Goal: Information Seeking & Learning: Check status

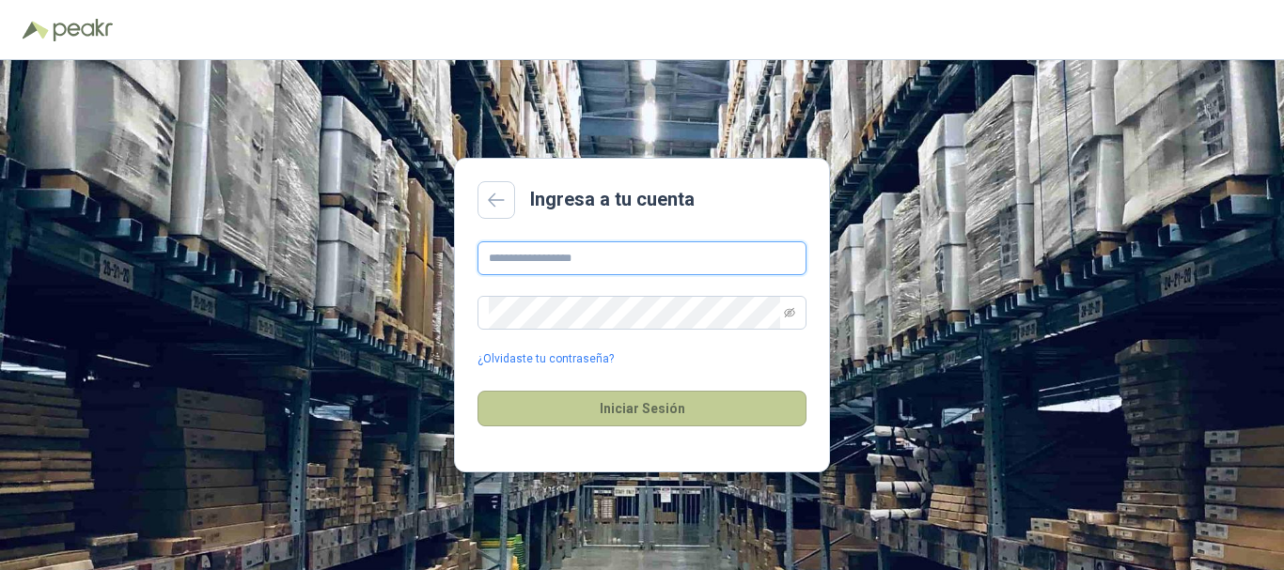
type input "**********"
click at [607, 403] on button "Iniciar Sesión" at bounding box center [641, 409] width 329 height 36
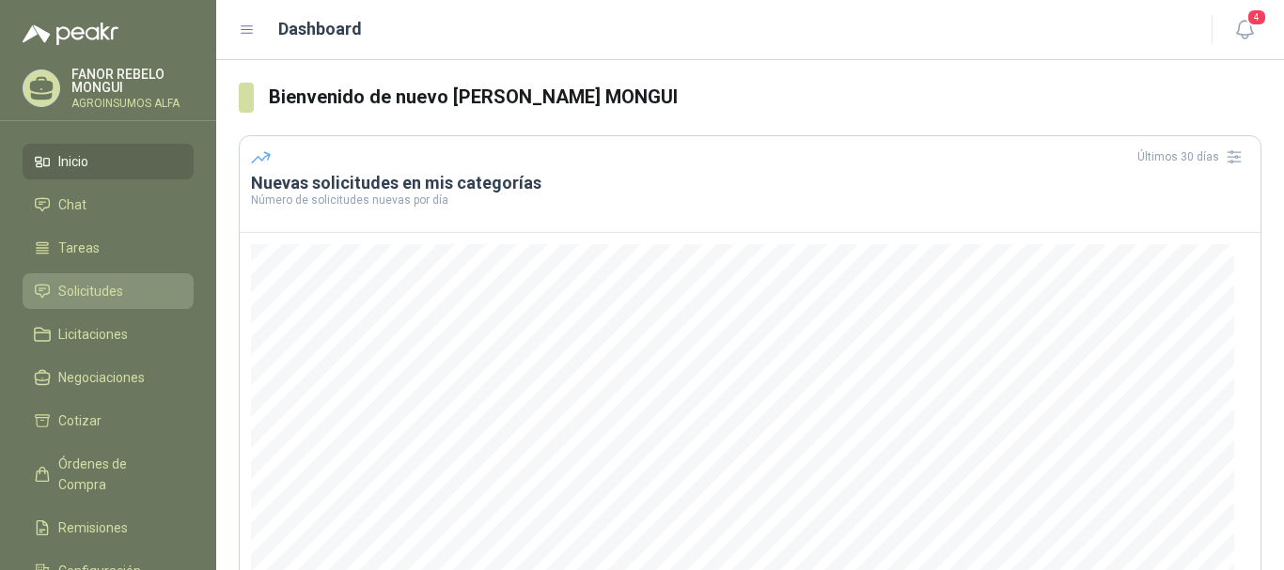
click at [96, 291] on span "Solicitudes" at bounding box center [90, 291] width 65 height 21
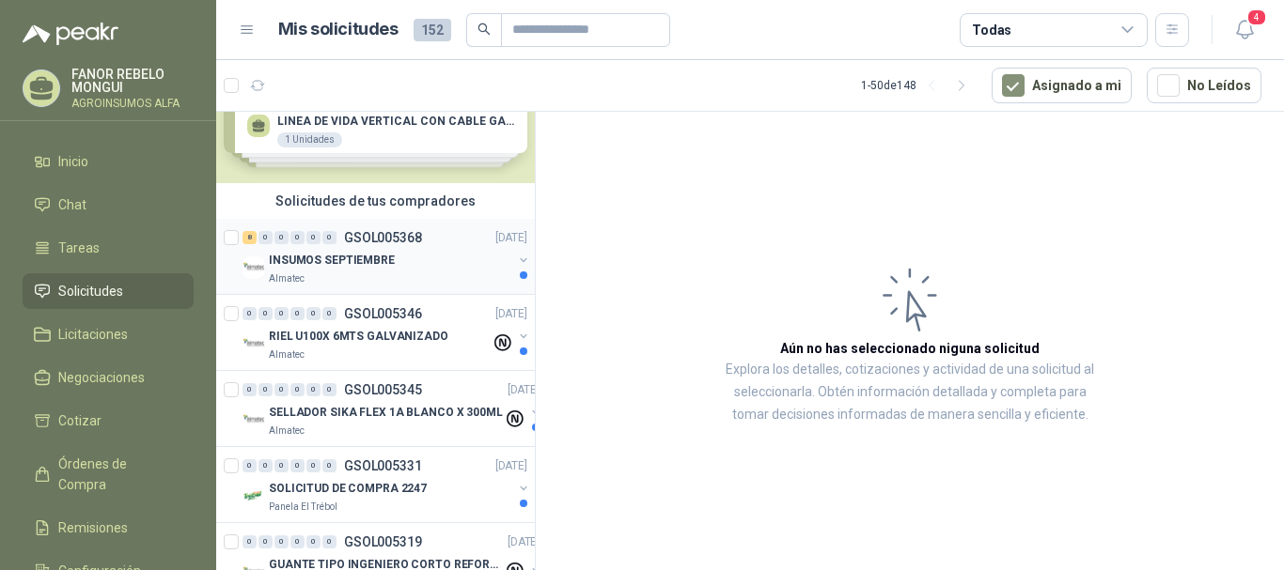
scroll to position [94, 0]
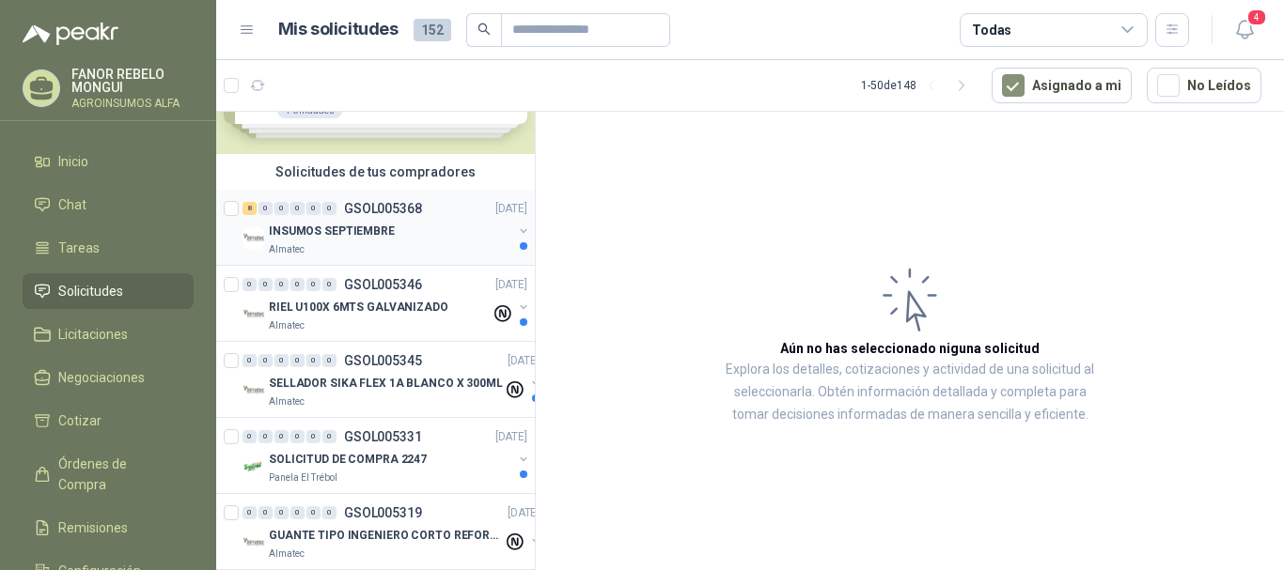
click at [332, 231] on p "INSUMOS SEPTIEMBRE" at bounding box center [332, 232] width 126 height 18
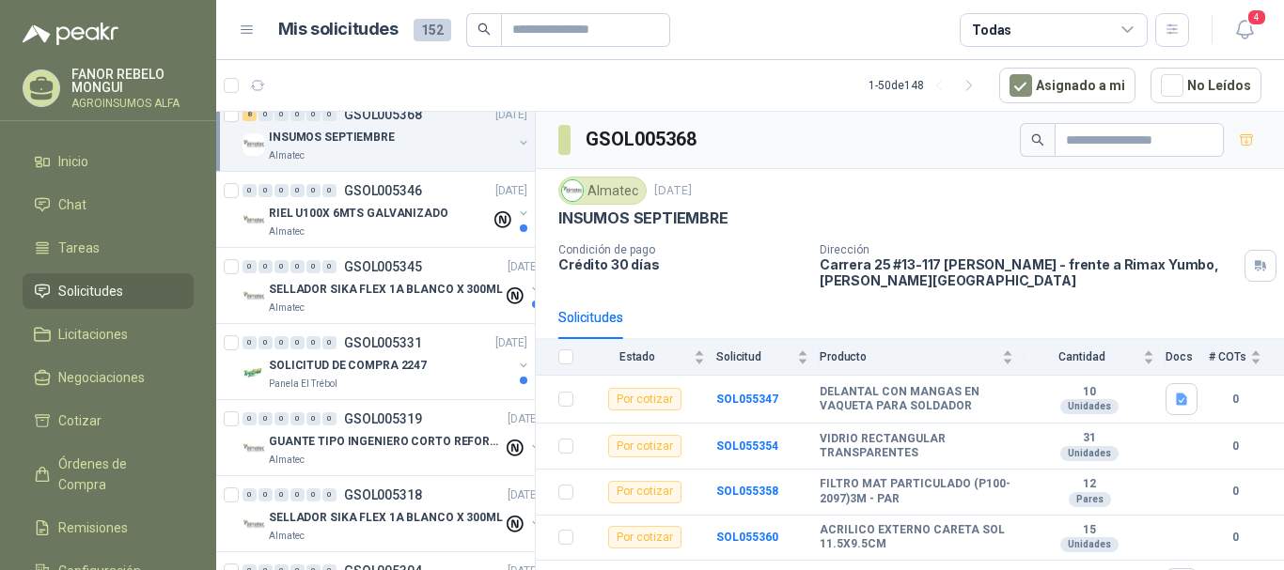
scroll to position [94, 0]
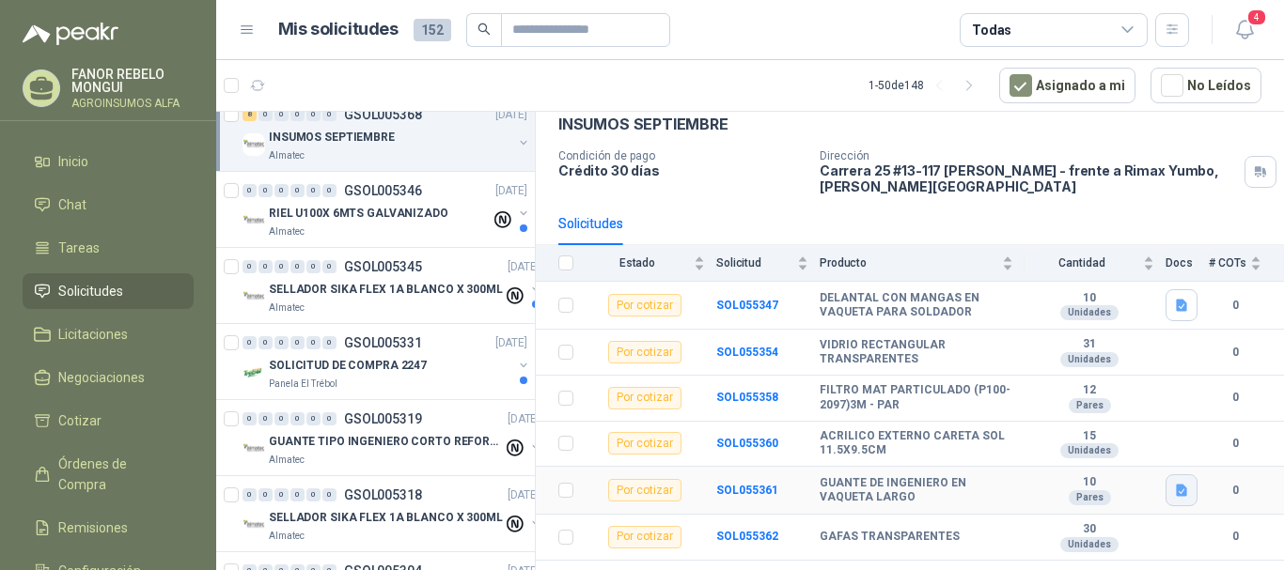
click at [1179, 490] on button "button" at bounding box center [1181, 491] width 32 height 32
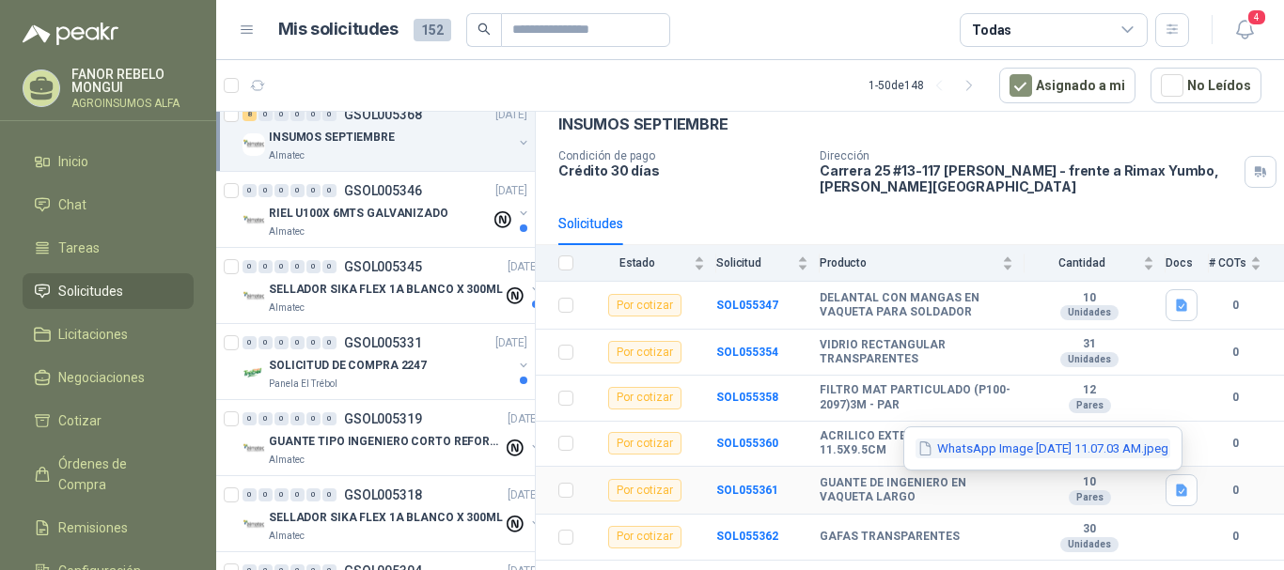
click at [1131, 454] on button "WhatsApp Image [DATE] 11.07.03 AM.jpeg" at bounding box center [1042, 449] width 255 height 20
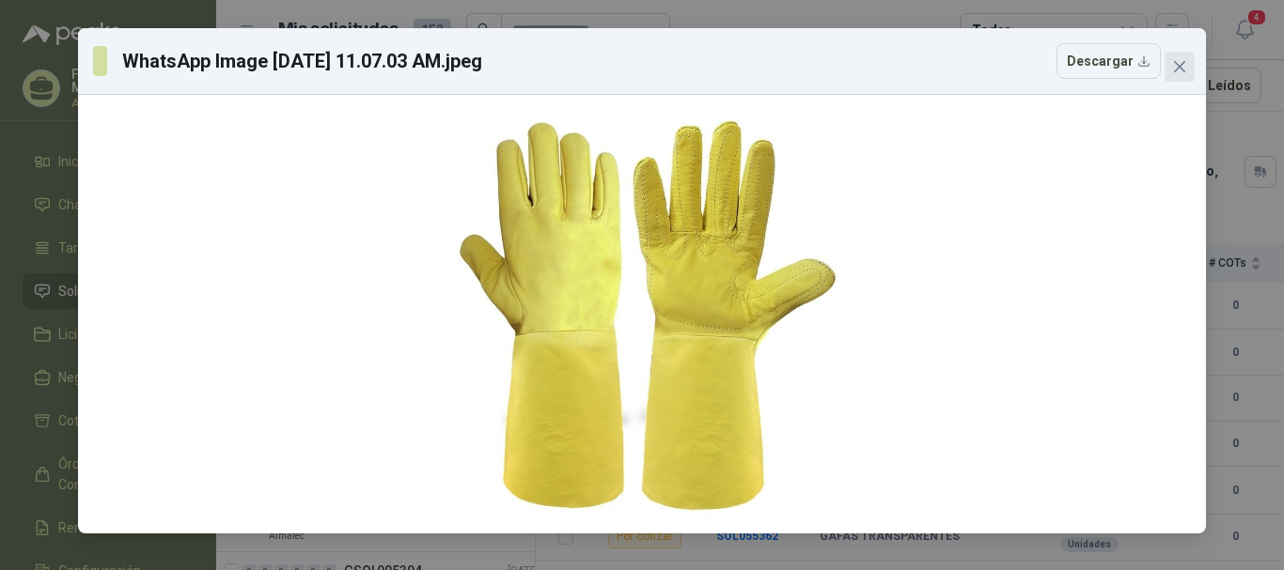
click at [1182, 61] on icon "close" at bounding box center [1179, 66] width 15 height 15
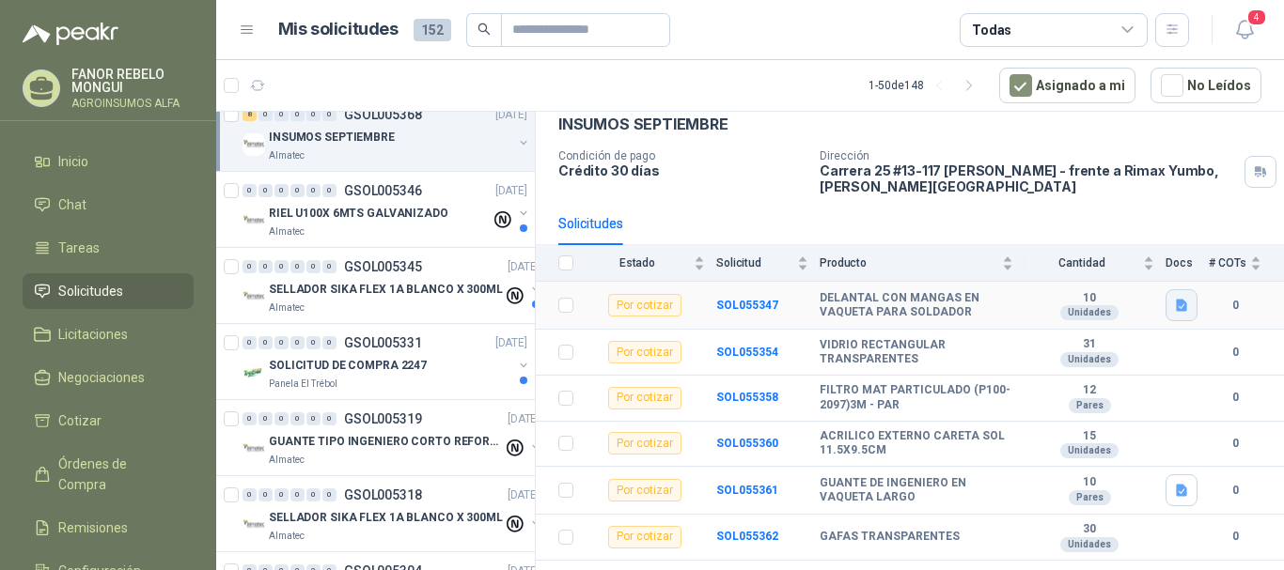
click at [1174, 309] on icon "button" at bounding box center [1182, 306] width 16 height 16
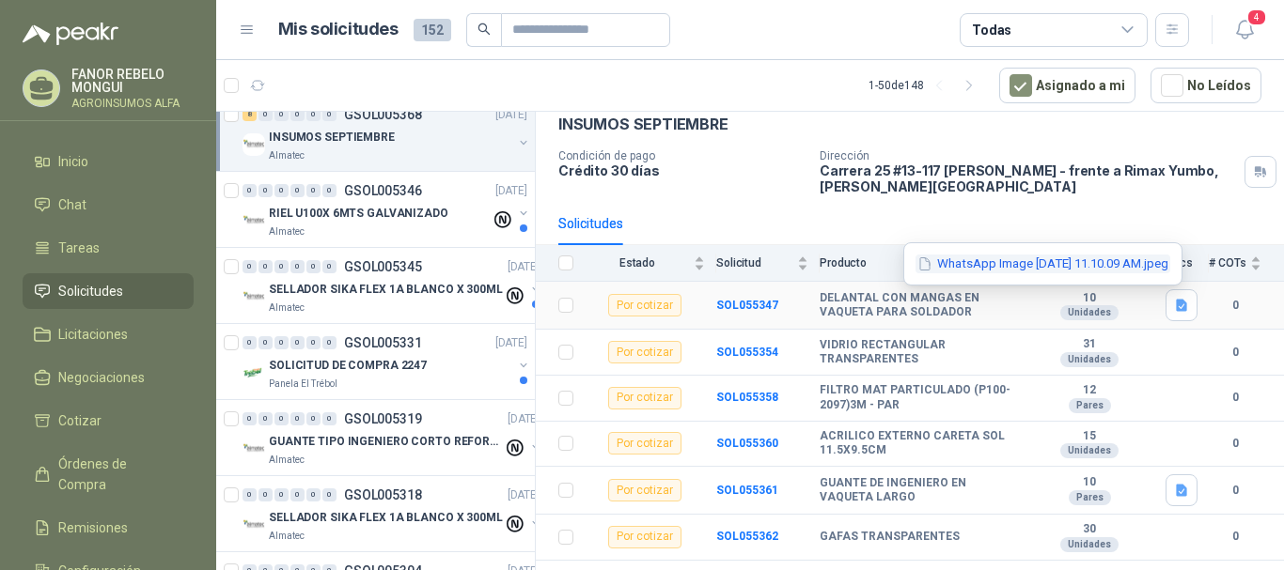
click at [1007, 272] on button "WhatsApp Image [DATE] 11.10.09 AM.jpeg" at bounding box center [1042, 265] width 255 height 20
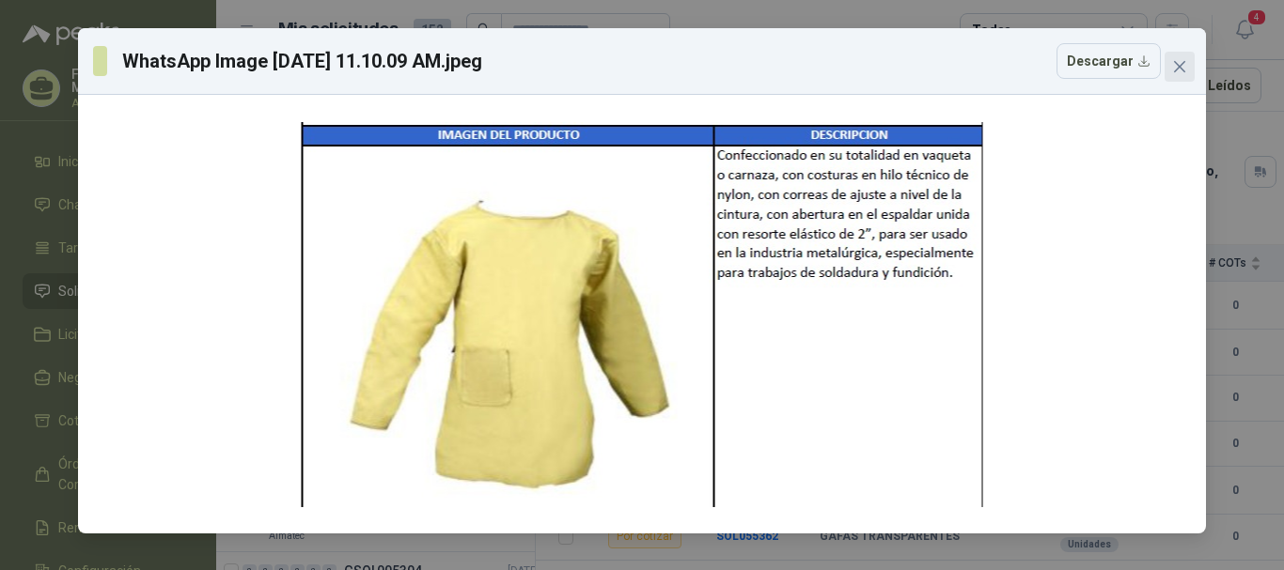
click at [1183, 67] on icon "close" at bounding box center [1179, 66] width 15 height 15
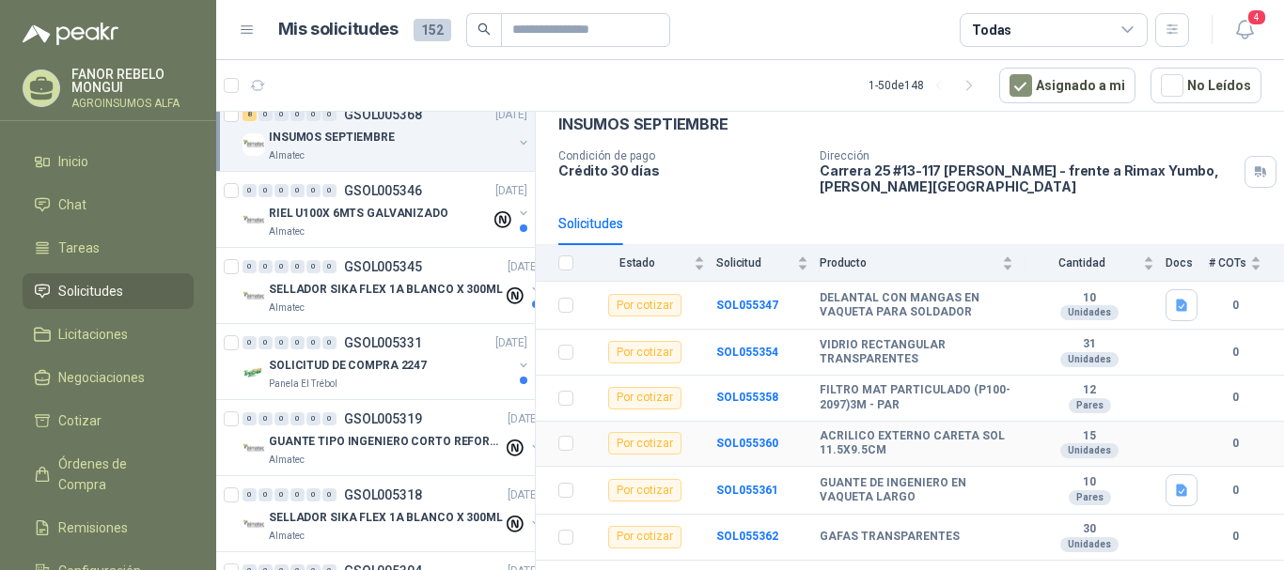
scroll to position [171, 0]
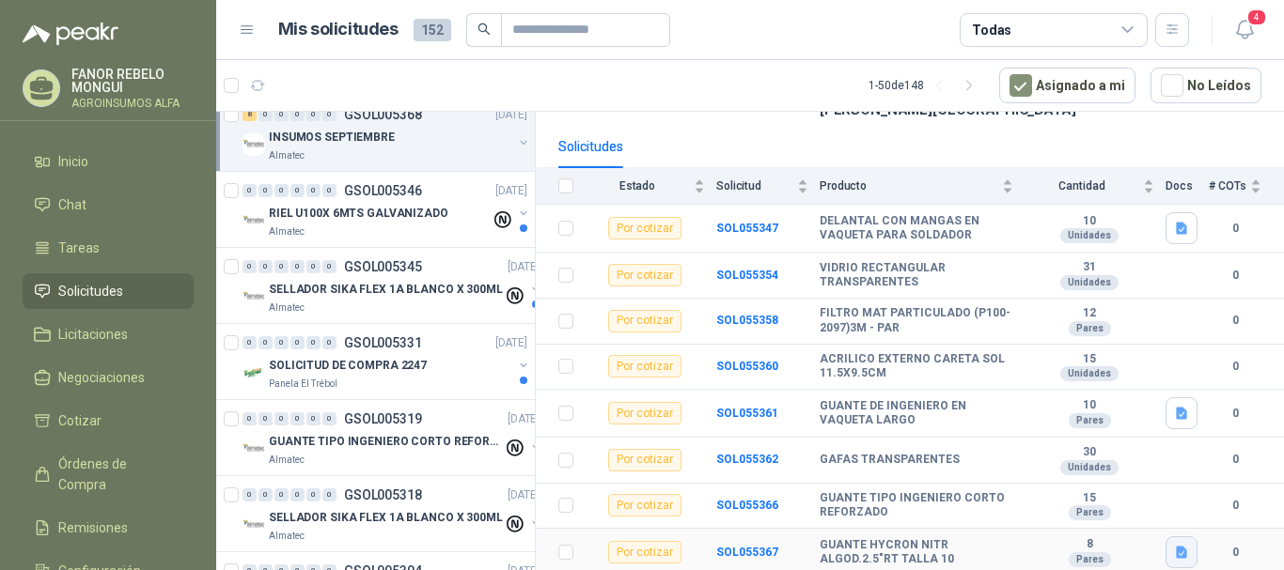
click at [1176, 547] on icon "button" at bounding box center [1181, 553] width 11 height 12
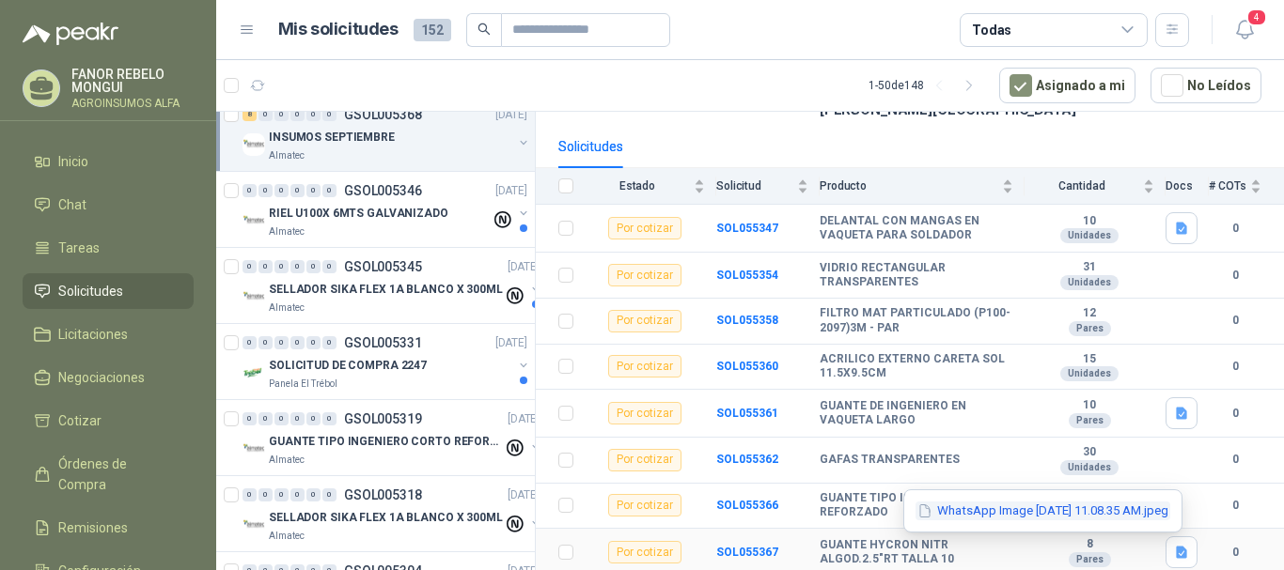
click at [1097, 516] on button "WhatsApp Image [DATE] 11.08.35 AM.jpeg" at bounding box center [1042, 512] width 255 height 20
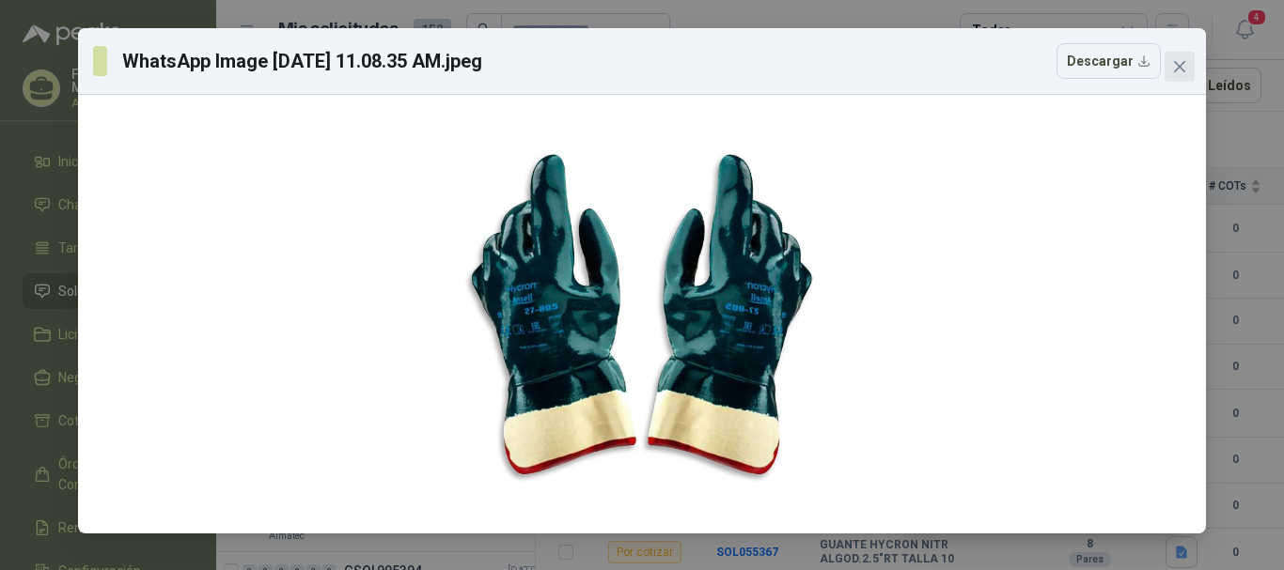
click at [1187, 64] on span "Close" at bounding box center [1179, 66] width 30 height 15
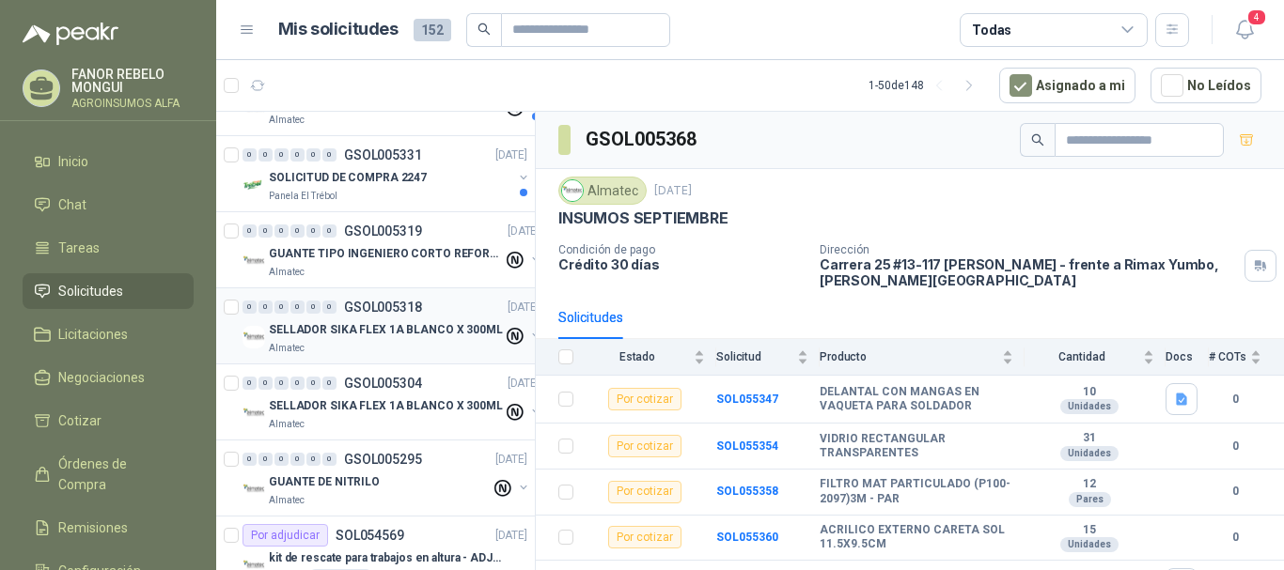
scroll to position [0, 0]
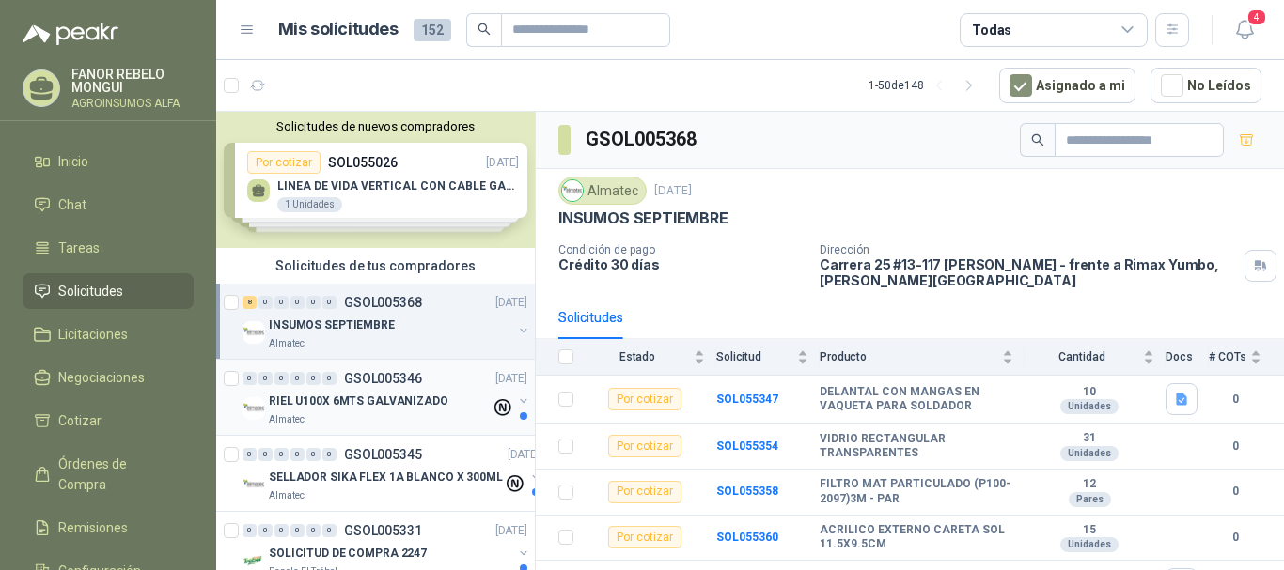
click at [370, 394] on p "RIEL U100X 6MTS GALVANIZADO" at bounding box center [359, 402] width 180 height 18
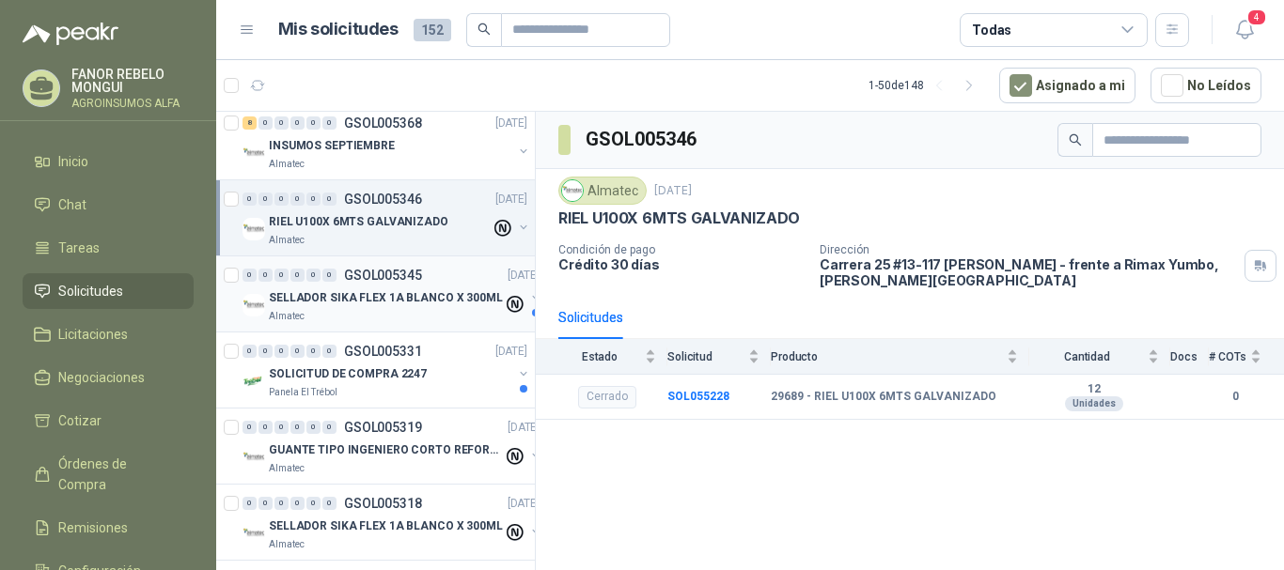
scroll to position [188, 0]
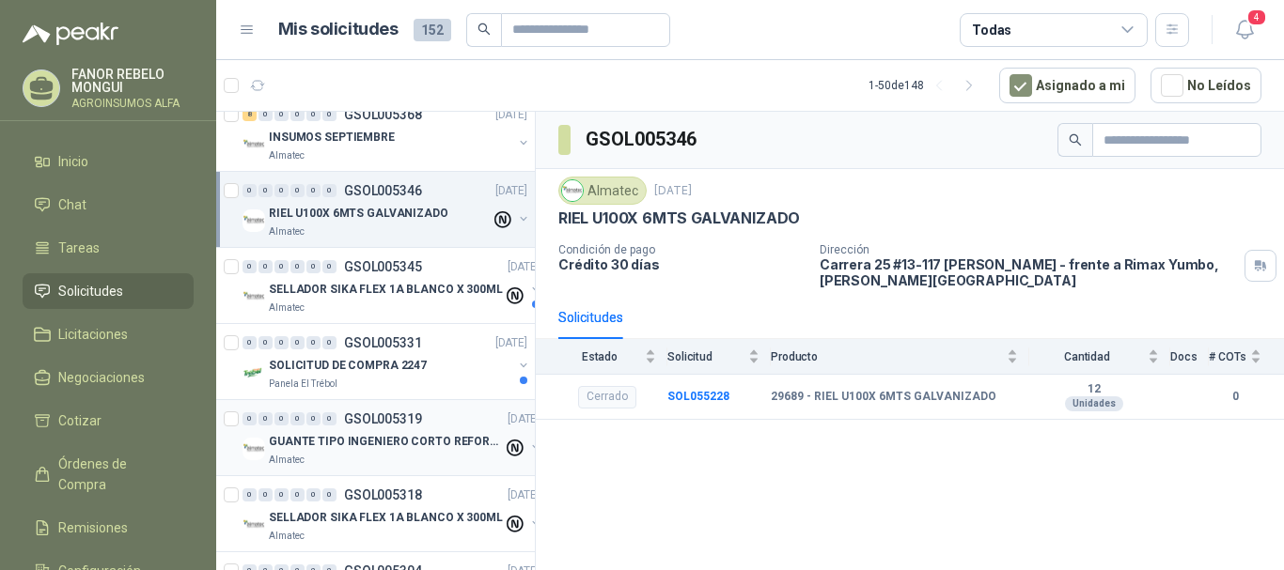
click at [363, 438] on p "GUANTE TIPO INGENIERO CORTO REFORZADO" at bounding box center [386, 442] width 234 height 18
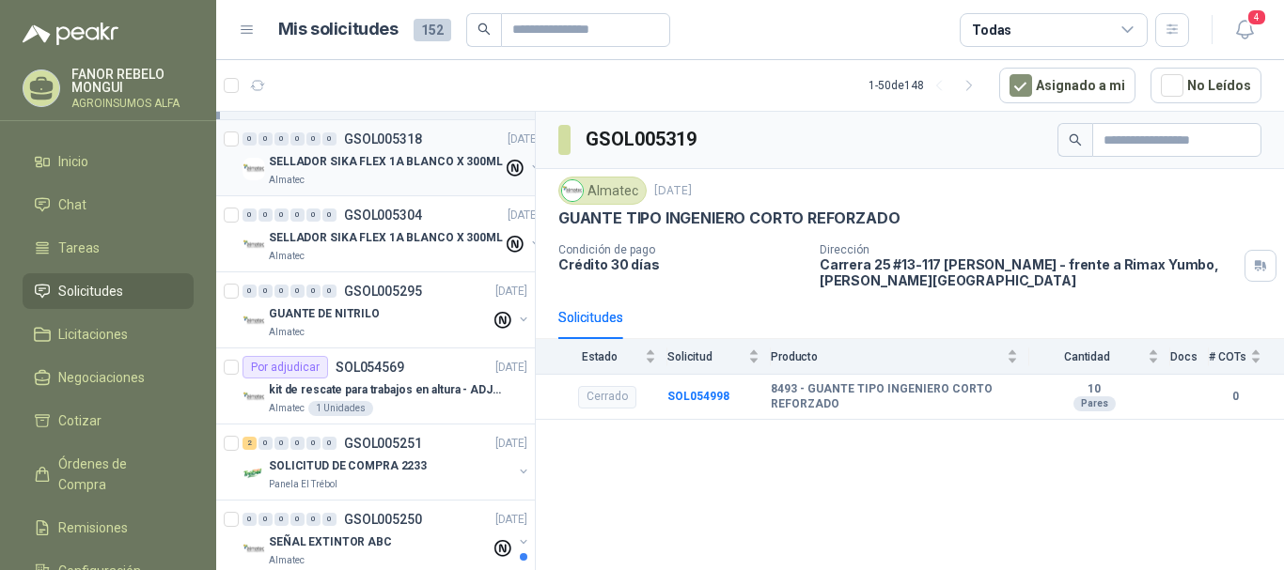
scroll to position [564, 0]
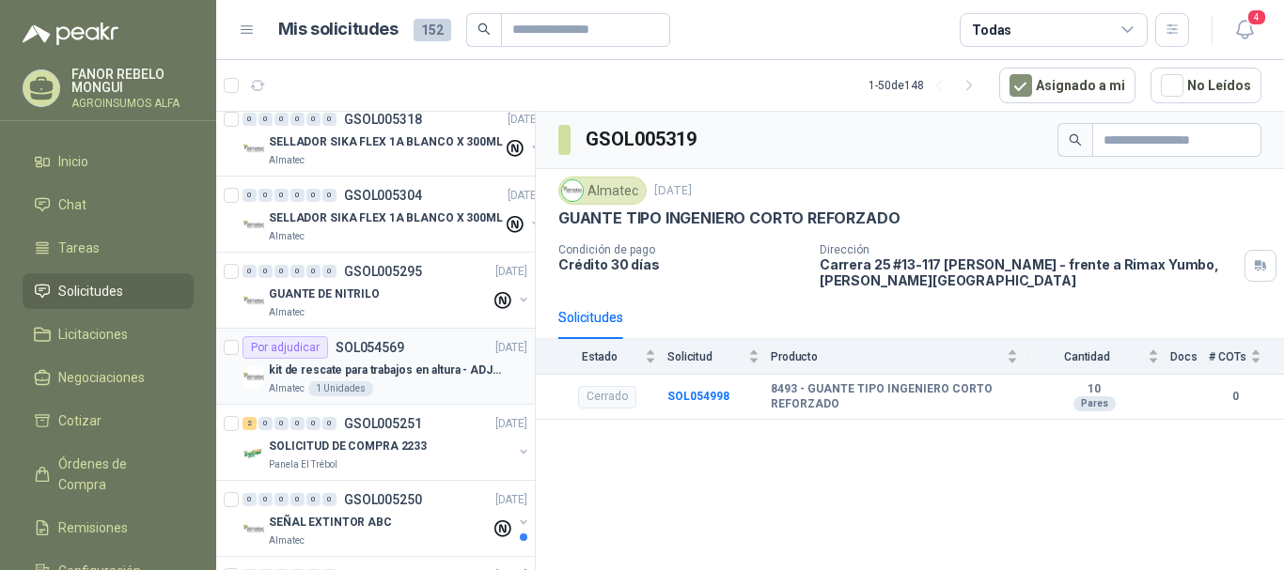
click at [387, 375] on p "kit de rescate para trabajos en altura - ADJUNTAR FICHA TECNICA" at bounding box center [386, 371] width 234 height 18
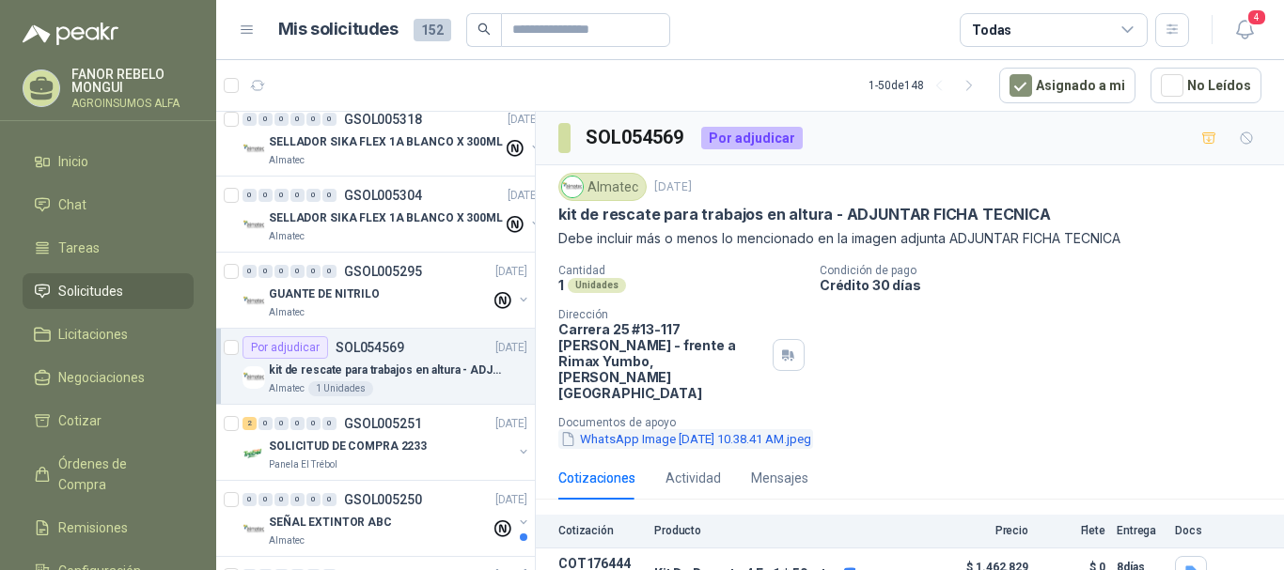
click at [705, 429] on button "WhatsApp Image [DATE] 10.38.41 AM.jpeg" at bounding box center [685, 439] width 255 height 20
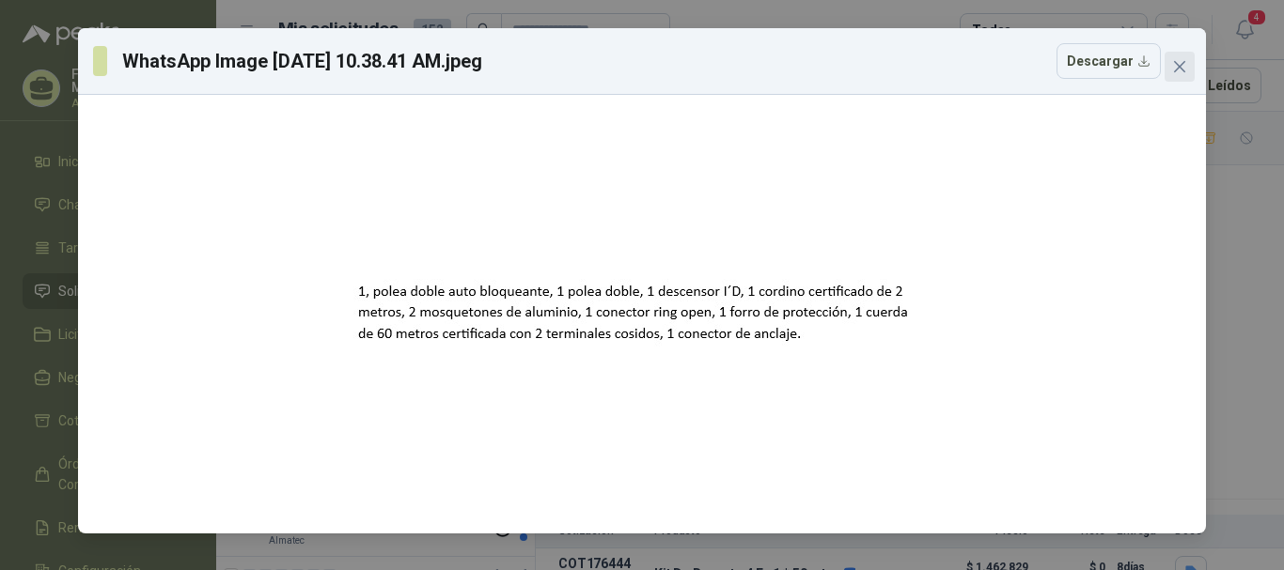
click at [1175, 70] on icon "close" at bounding box center [1179, 66] width 15 height 15
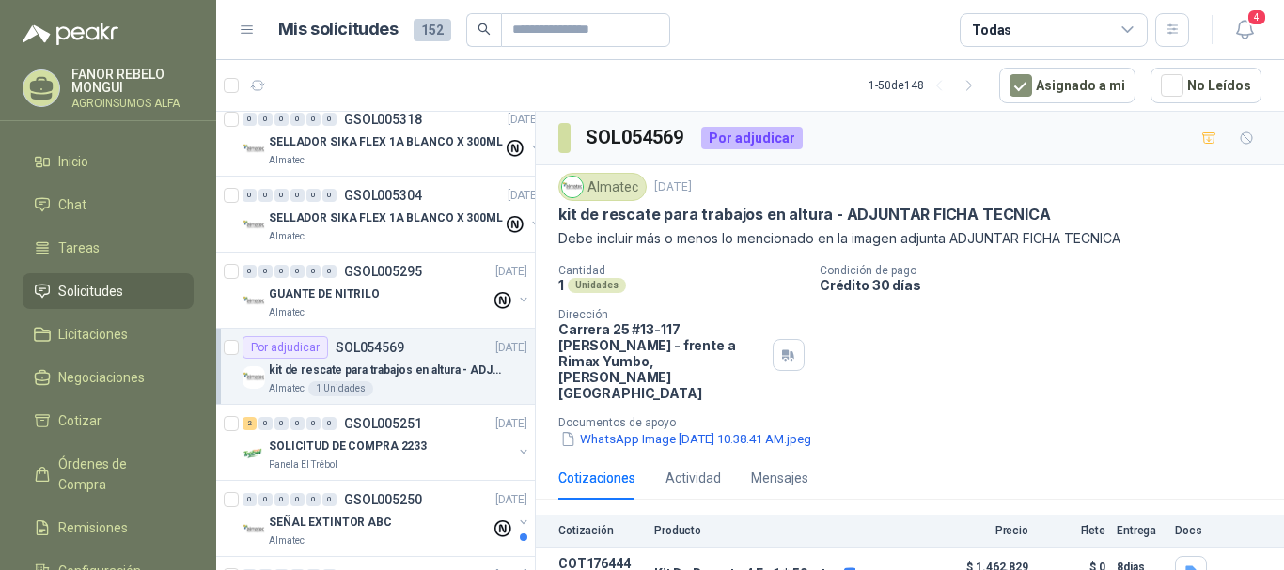
scroll to position [31, 0]
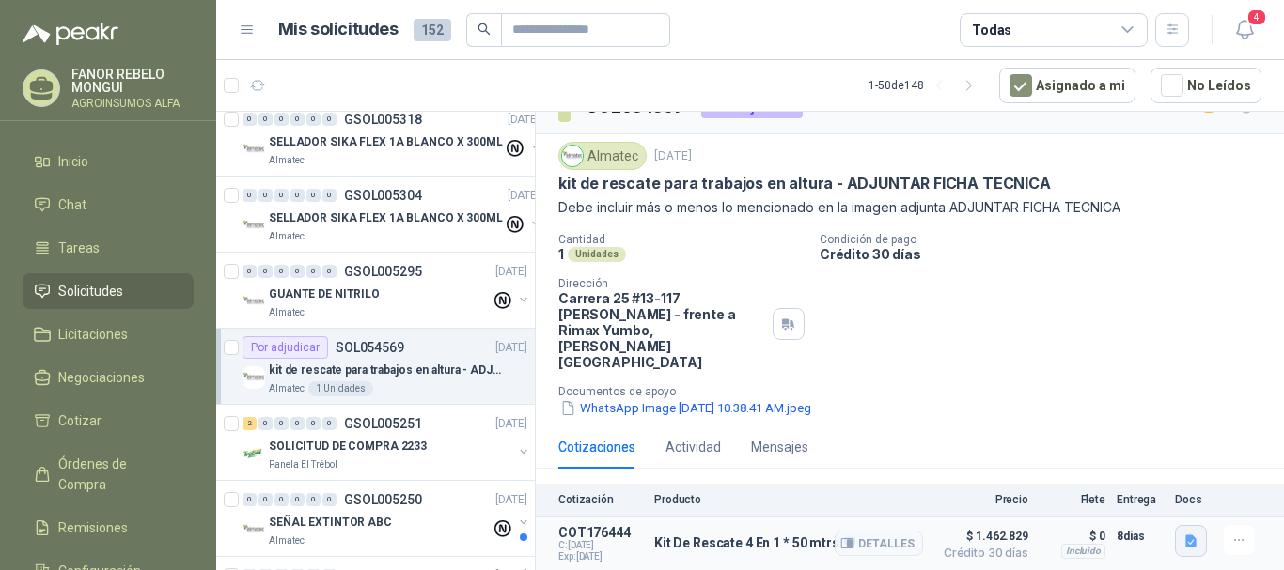
click at [1185, 535] on icon "button" at bounding box center [1190, 541] width 11 height 12
click at [1144, 470] on button "P-KR-01.pdf" at bounding box center [1134, 468] width 90 height 20
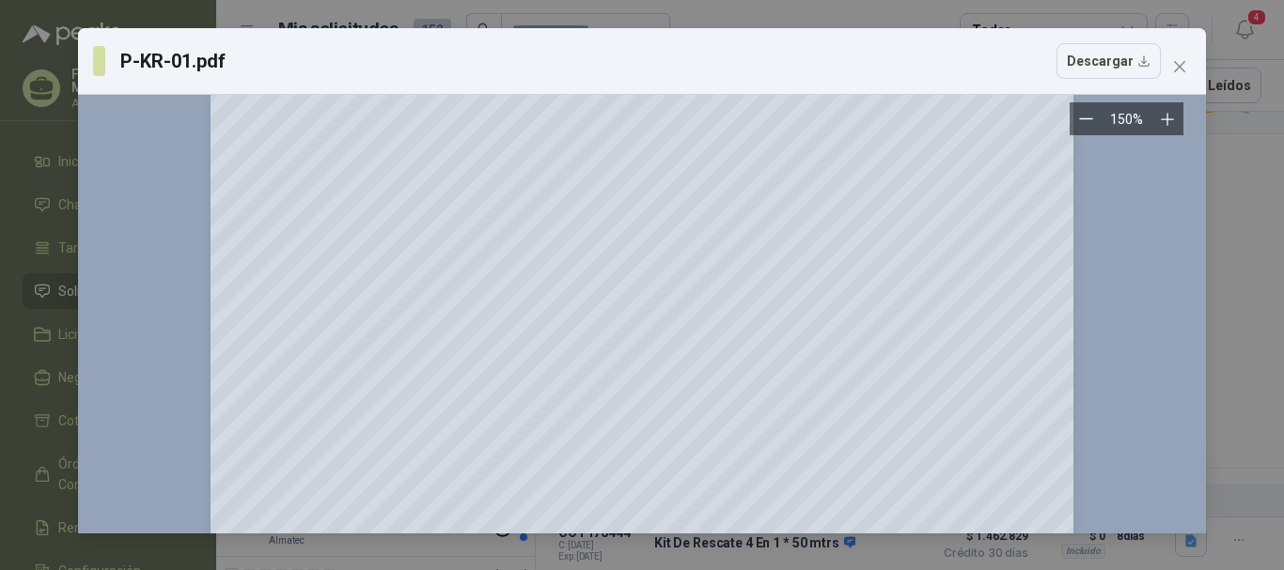
scroll to position [0, 0]
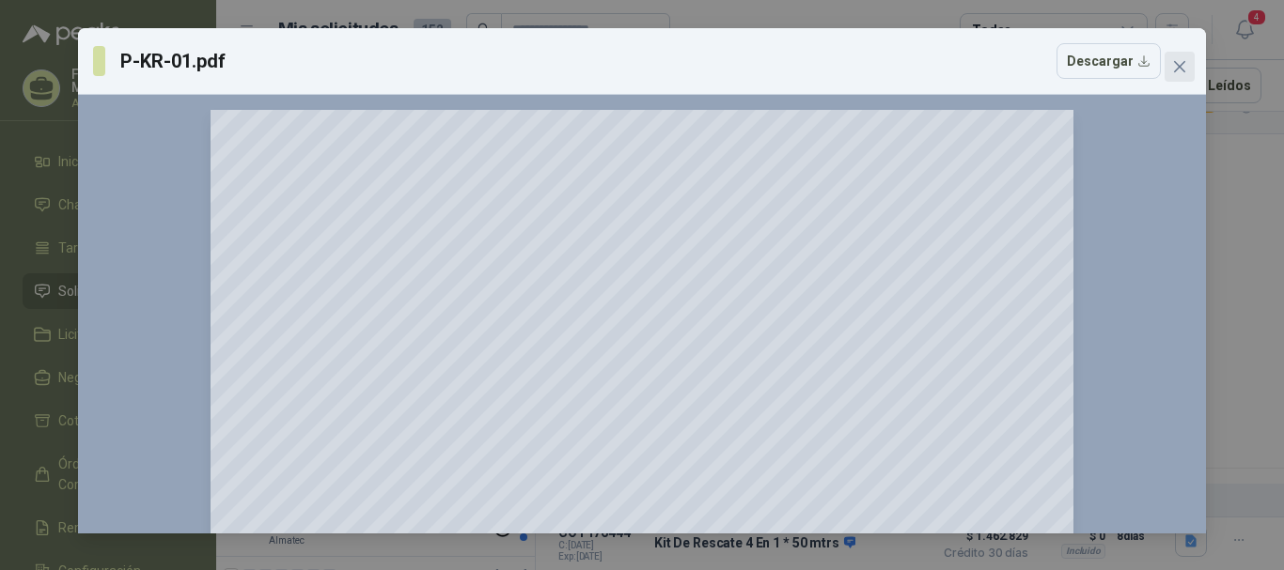
click at [1176, 65] on icon "close" at bounding box center [1179, 66] width 15 height 15
